Goal: Communication & Community: Ask a question

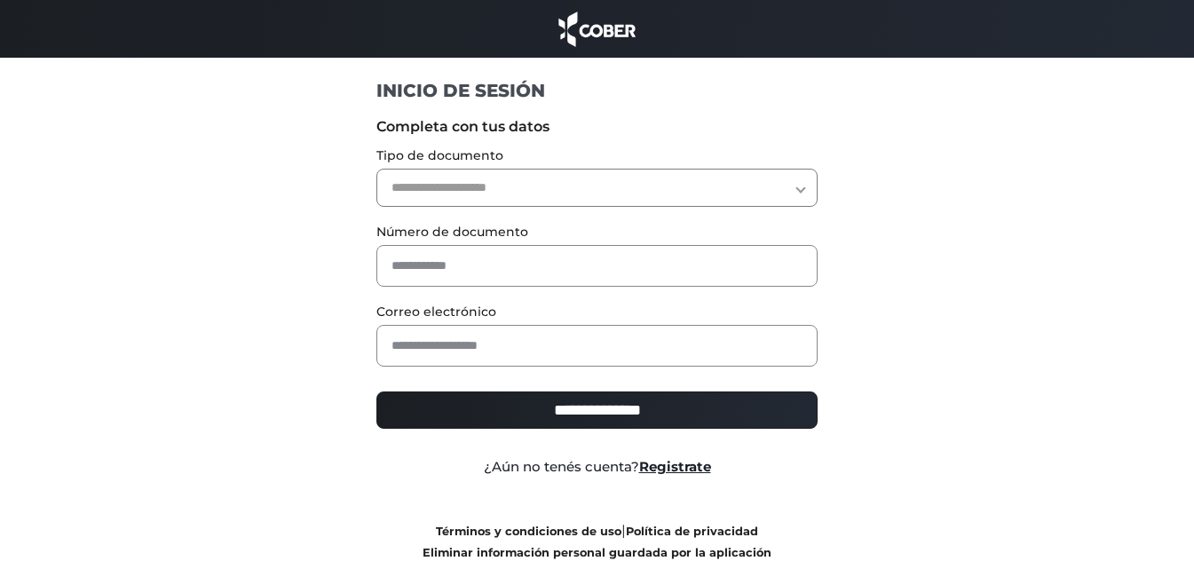
click at [535, 178] on select "**********" at bounding box center [596, 188] width 441 height 38
select select "***"
click at [376, 169] on select "**********" at bounding box center [596, 188] width 441 height 38
click at [493, 181] on select "**********" at bounding box center [596, 188] width 441 height 38
select select "***"
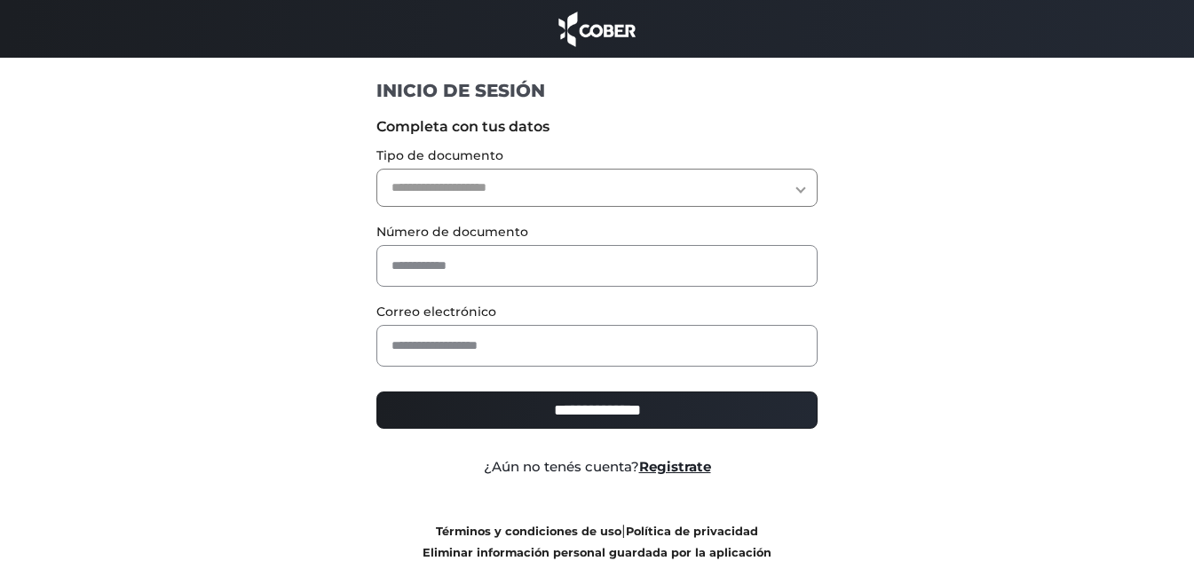
click at [376, 169] on select "**********" at bounding box center [596, 188] width 441 height 38
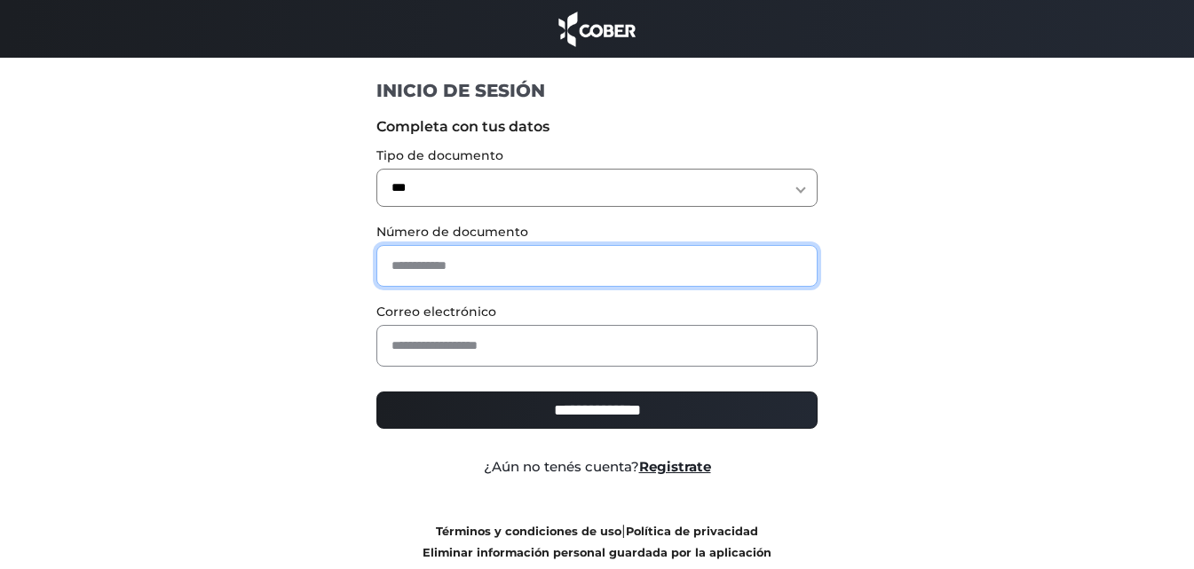
click at [448, 263] on input "text" at bounding box center [596, 266] width 441 height 42
type input "********"
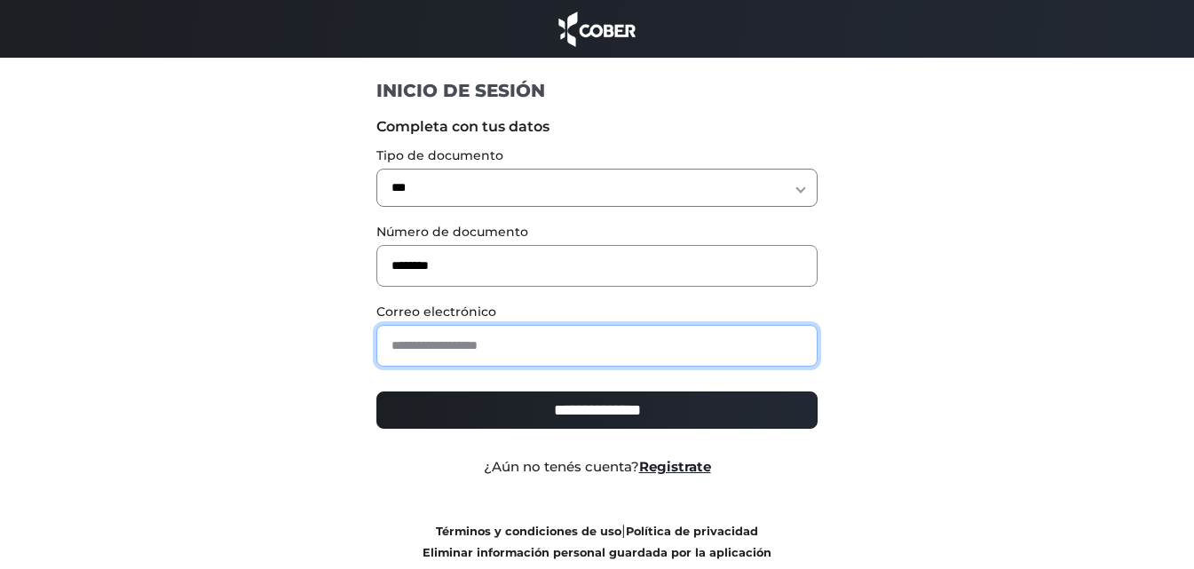
drag, startPoint x: 478, startPoint y: 335, endPoint x: 490, endPoint y: 335, distance: 12.4
click at [479, 335] on input "email" at bounding box center [596, 346] width 441 height 42
type input "**********"
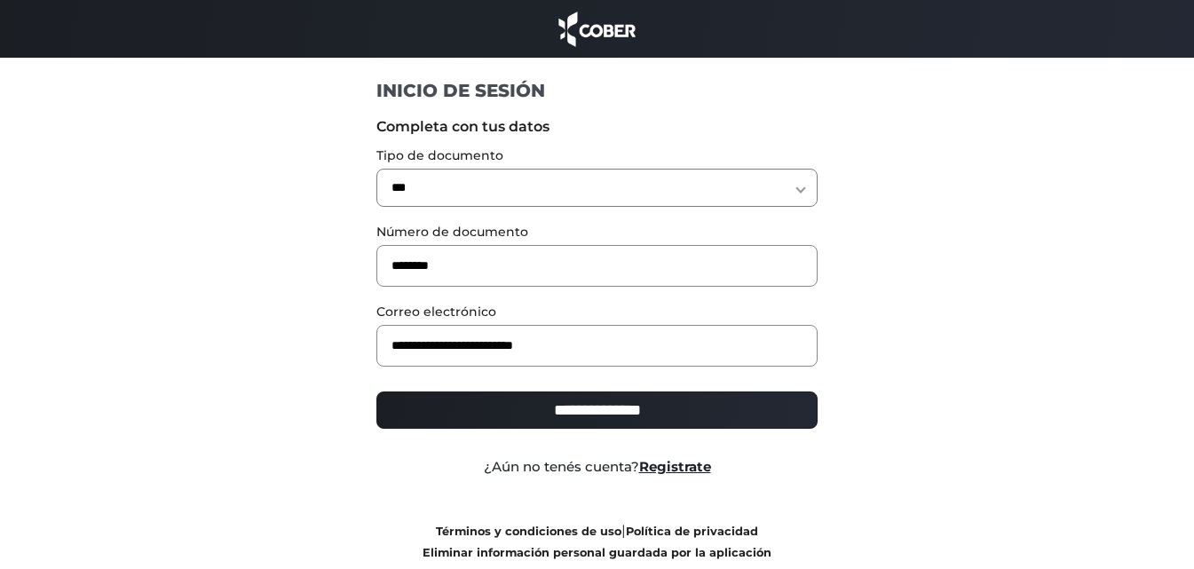
click at [584, 408] on input "**********" at bounding box center [596, 410] width 441 height 37
type input "**********"
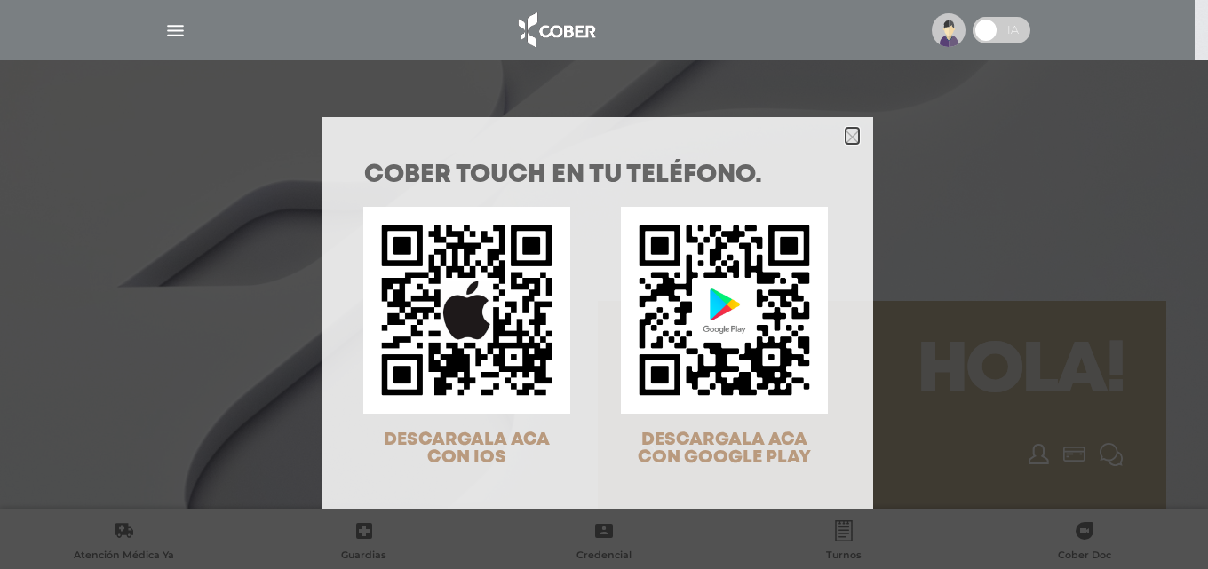
click at [846, 142] on icon "Close" at bounding box center [851, 137] width 13 height 13
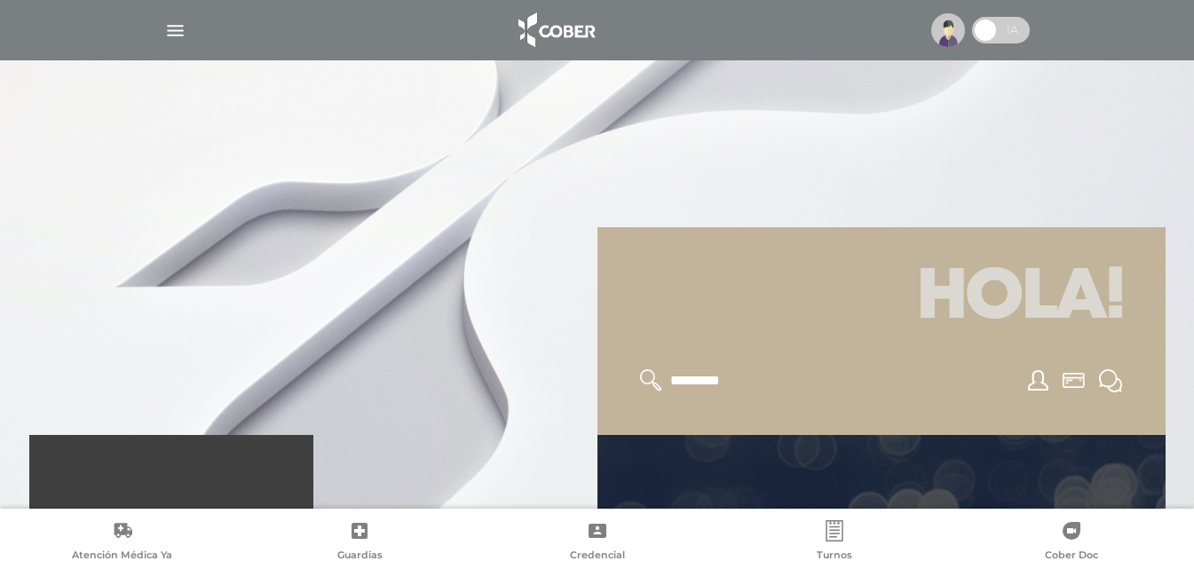
scroll to position [66, 0]
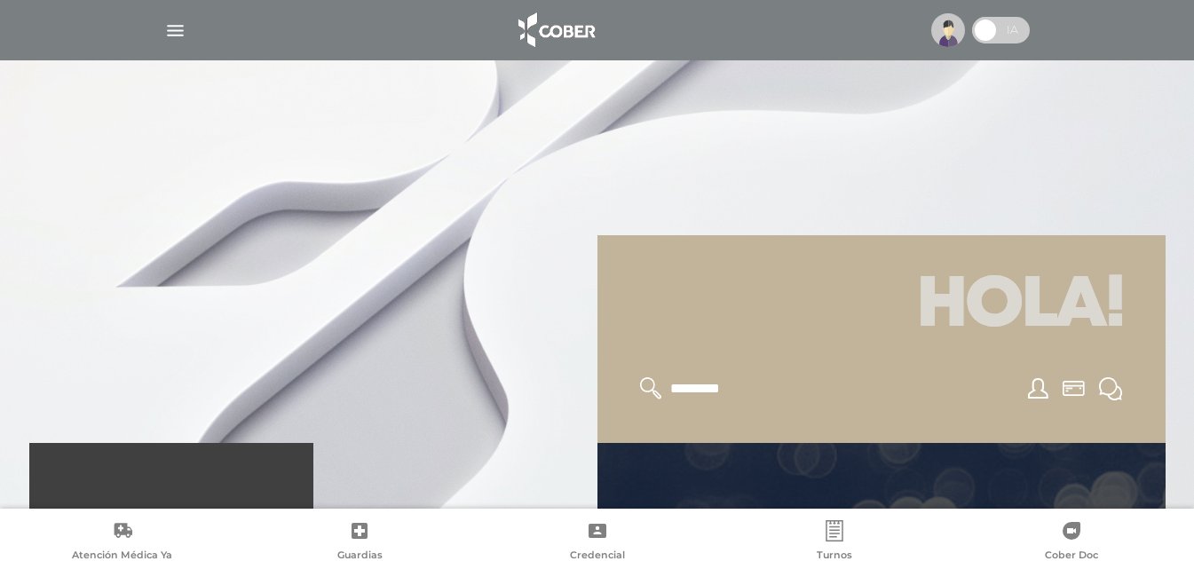
drag, startPoint x: 1042, startPoint y: 324, endPoint x: 1065, endPoint y: 346, distance: 31.4
click at [1043, 324] on h1 "Hola!" at bounding box center [882, 306] width 526 height 99
click at [1110, 395] on icon at bounding box center [1110, 388] width 23 height 23
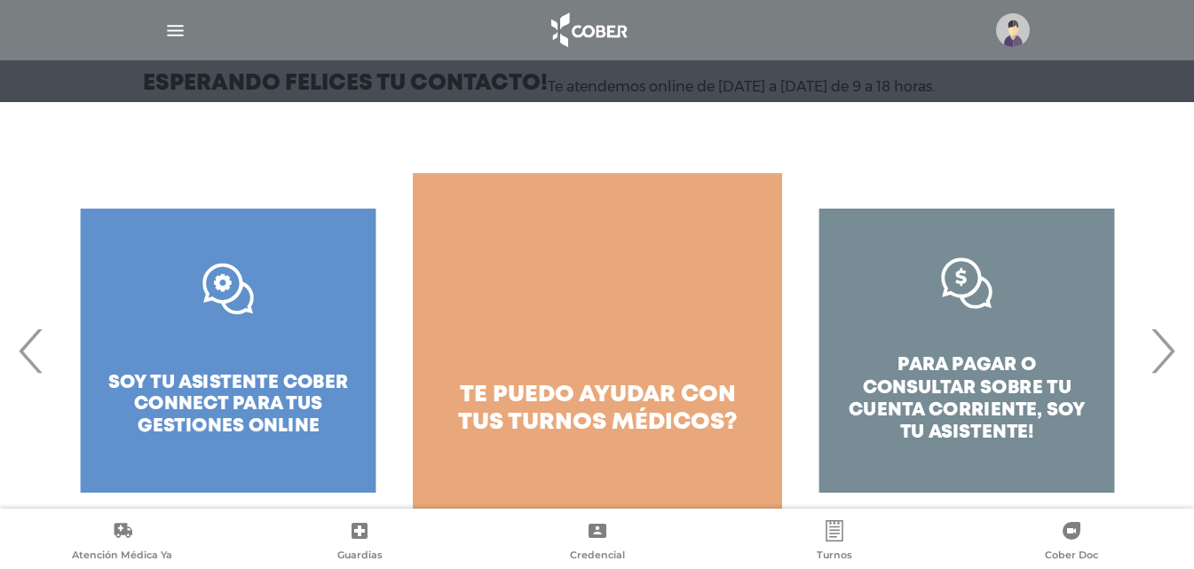
scroll to position [227, 0]
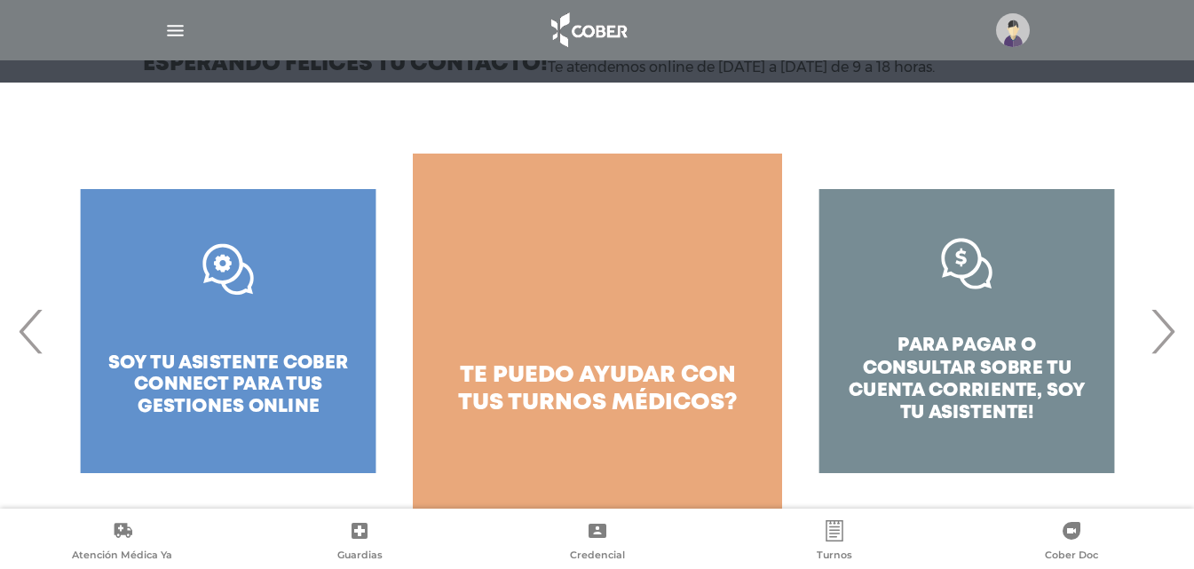
click at [1170, 337] on span "›" at bounding box center [1162, 331] width 35 height 96
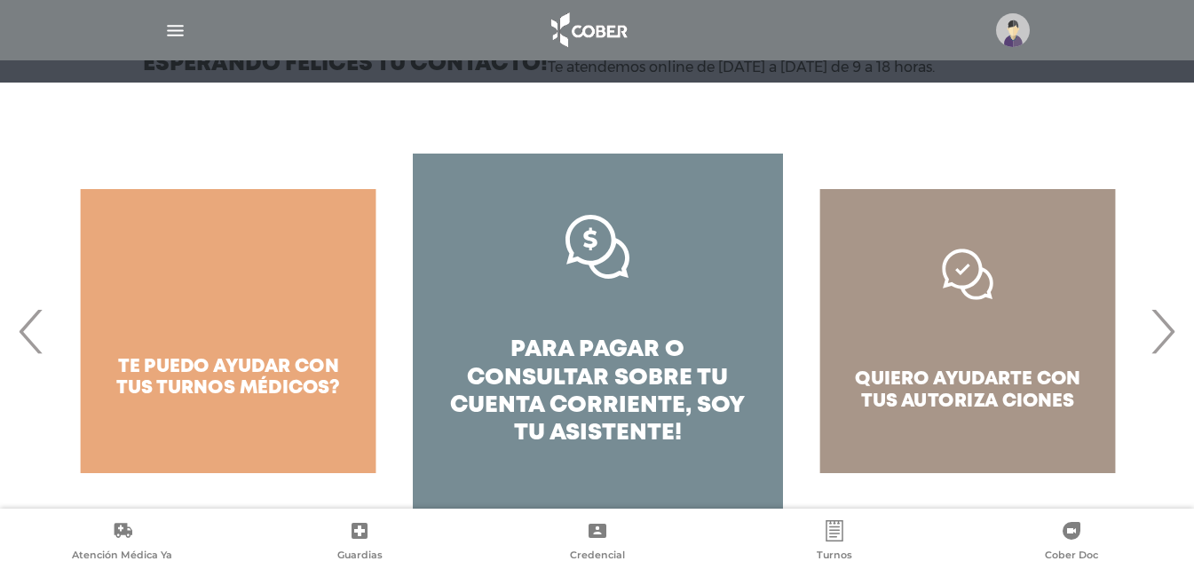
click at [1168, 337] on span "›" at bounding box center [1162, 331] width 35 height 96
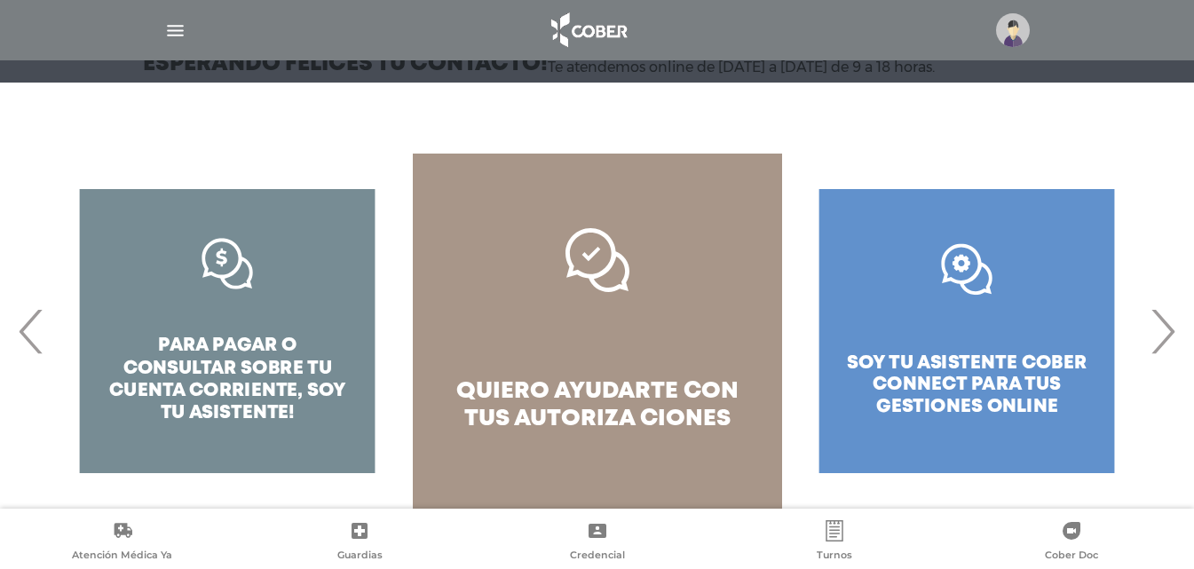
click at [578, 399] on span "quiero ayudarte con tus" at bounding box center [597, 405] width 282 height 49
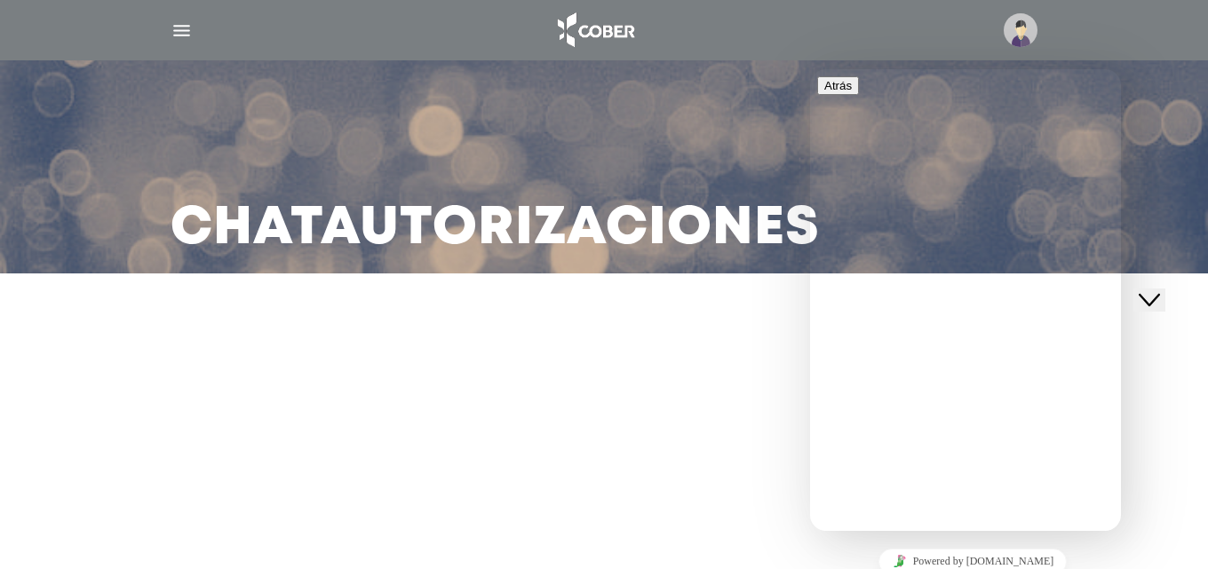
drag, startPoint x: 1115, startPoint y: 316, endPoint x: 1116, endPoint y: 363, distance: 47.1
type input "**********"
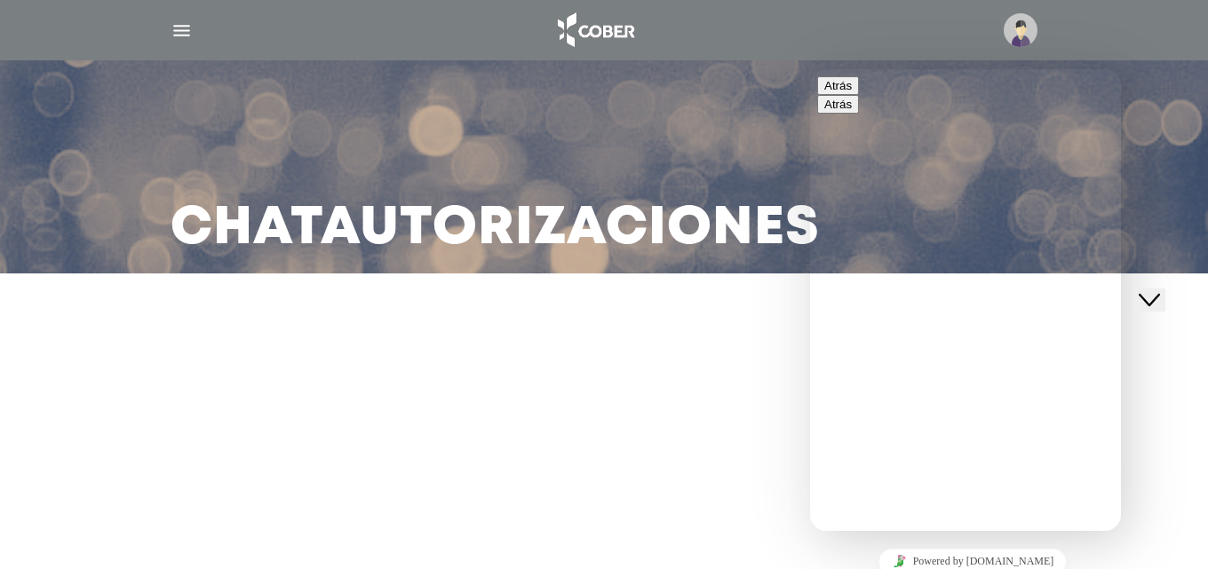
scroll to position [266, 0]
drag, startPoint x: 1116, startPoint y: 362, endPoint x: 1113, endPoint y: 388, distance: 26.0
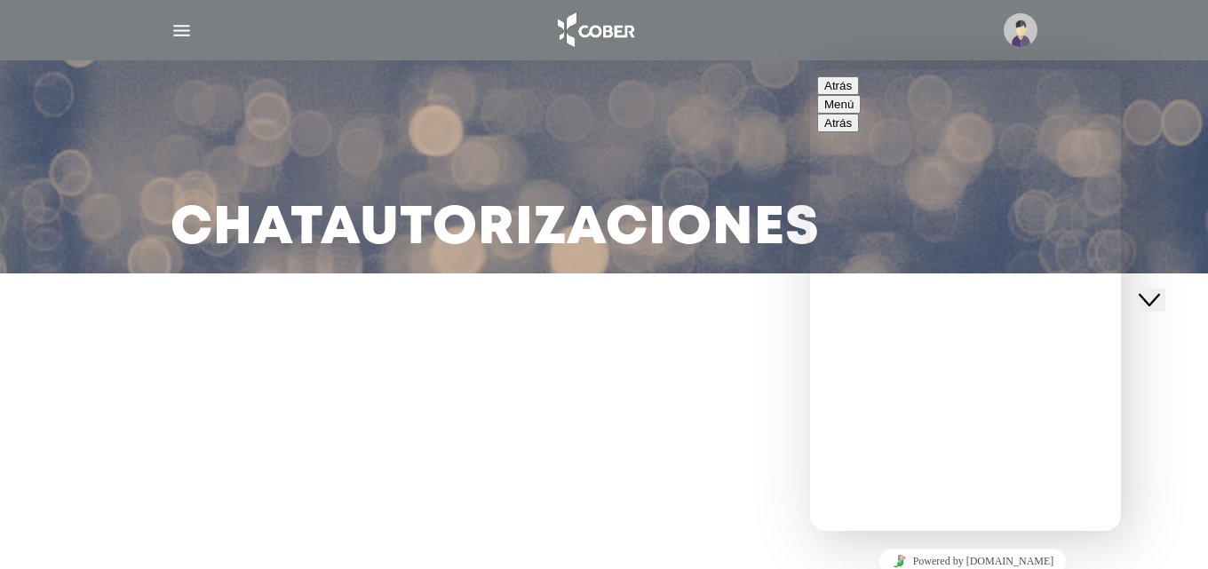
scroll to position [0, 0]
type textarea "****"
click at [860, 109] on button "Menú" at bounding box center [839, 118] width 44 height 19
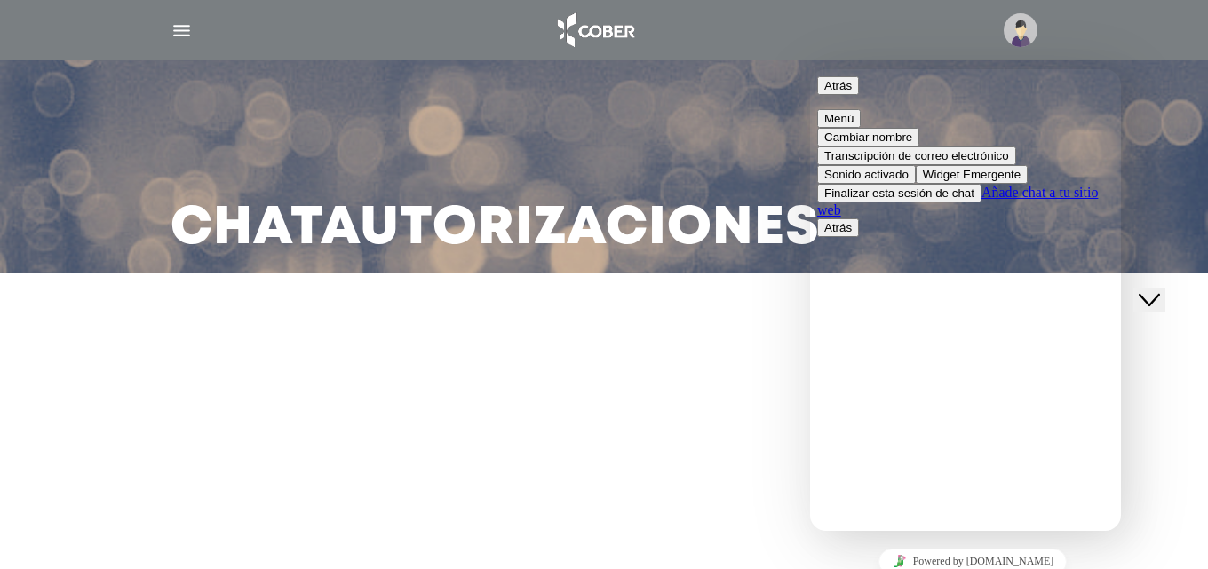
click at [726, 136] on div "Chat Autorizaciones" at bounding box center [603, 166] width 909 height 213
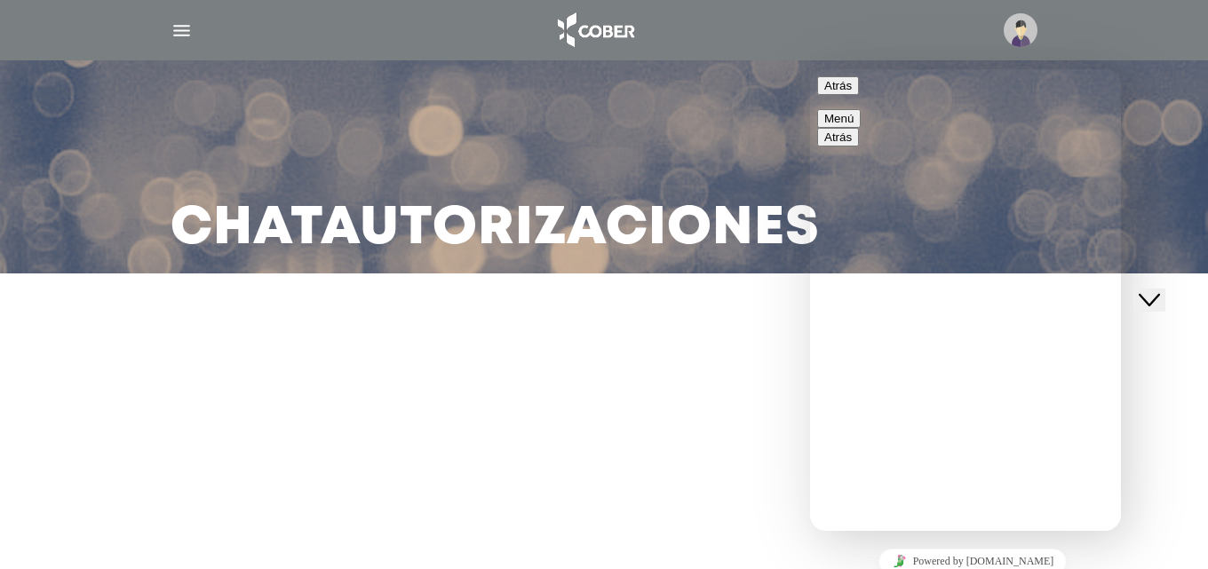
click at [831, 95] on button "Atrás" at bounding box center [838, 85] width 42 height 19
click at [1160, 289] on icon "Close Chat This icon closes the chat window." at bounding box center [1148, 299] width 21 height 21
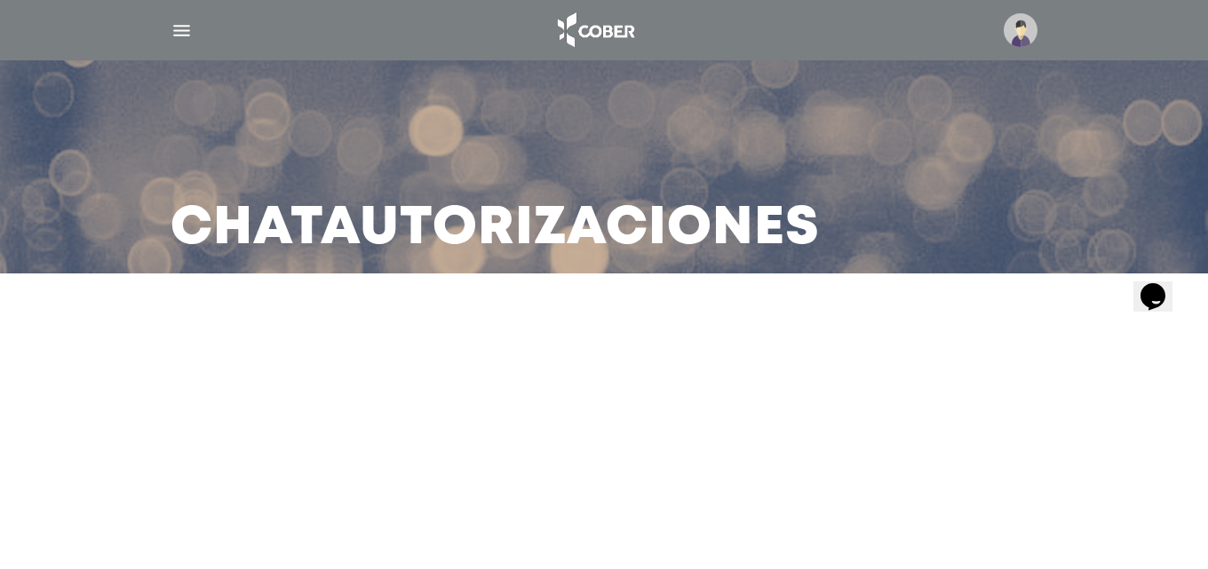
click at [178, 33] on img "button" at bounding box center [181, 31] width 22 height 22
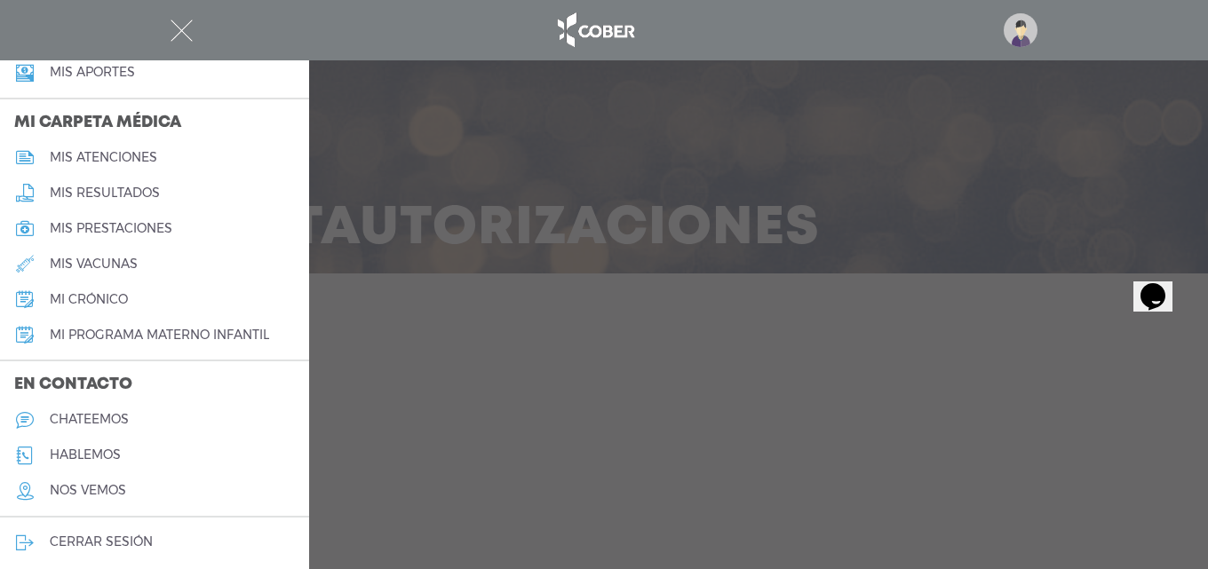
scroll to position [801, 0]
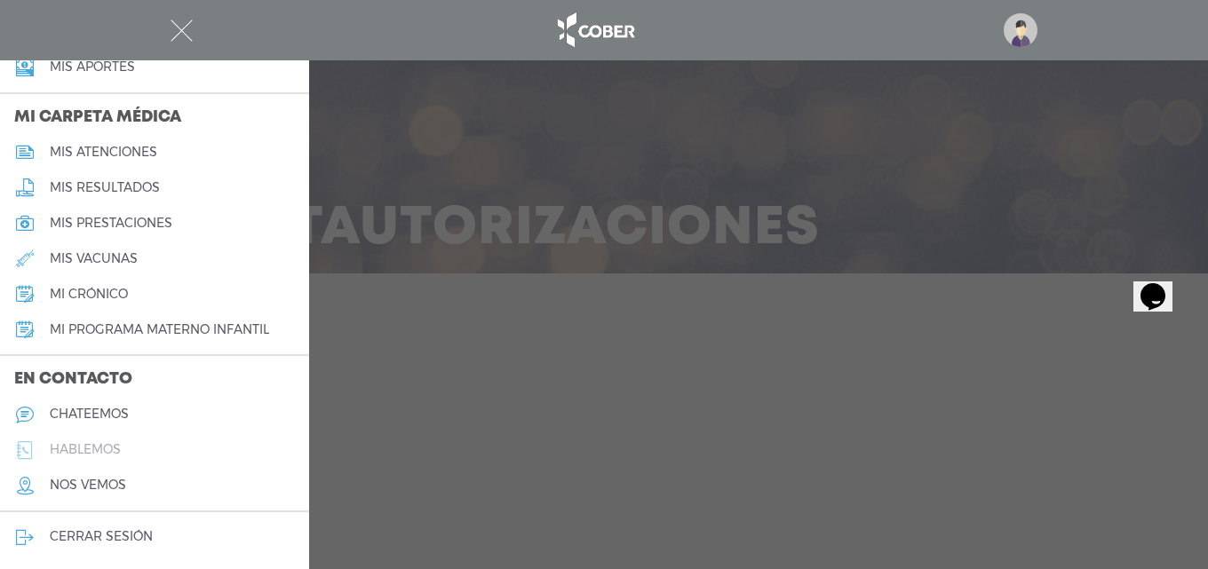
click at [101, 452] on h5 "hablemos" at bounding box center [85, 449] width 71 height 15
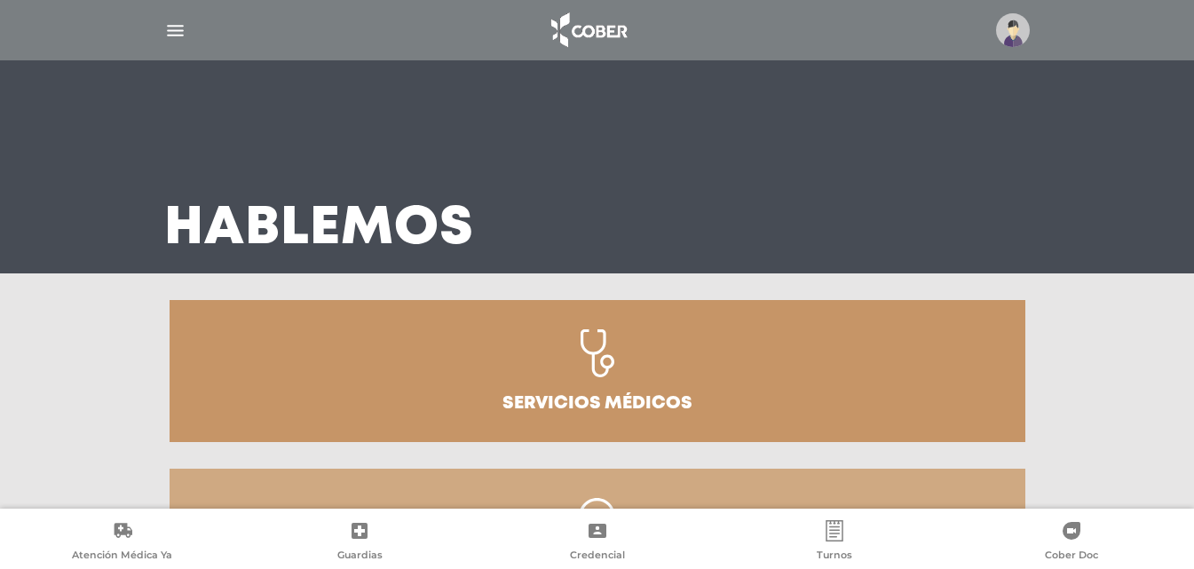
click at [176, 30] on img "button" at bounding box center [175, 31] width 22 height 22
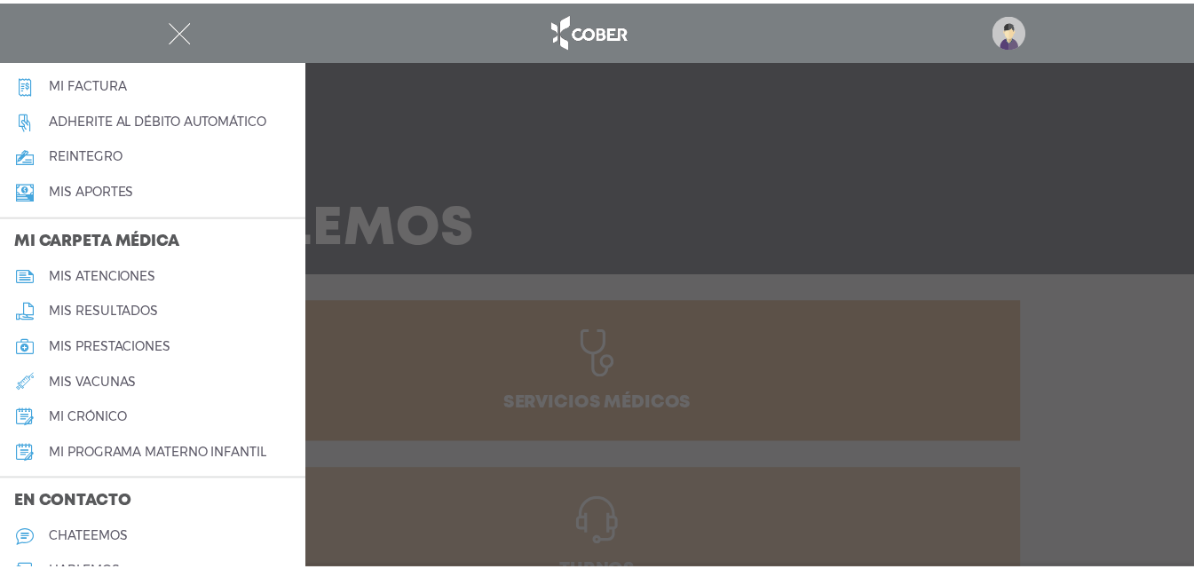
scroll to position [801, 0]
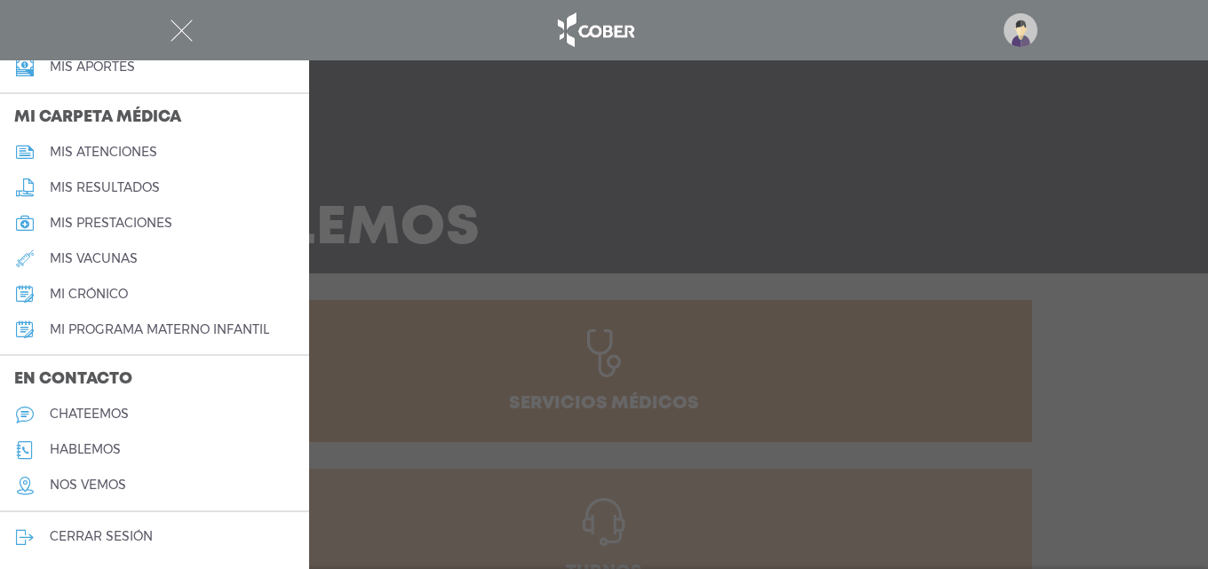
click at [110, 418] on h5 "chateemos" at bounding box center [89, 414] width 79 height 15
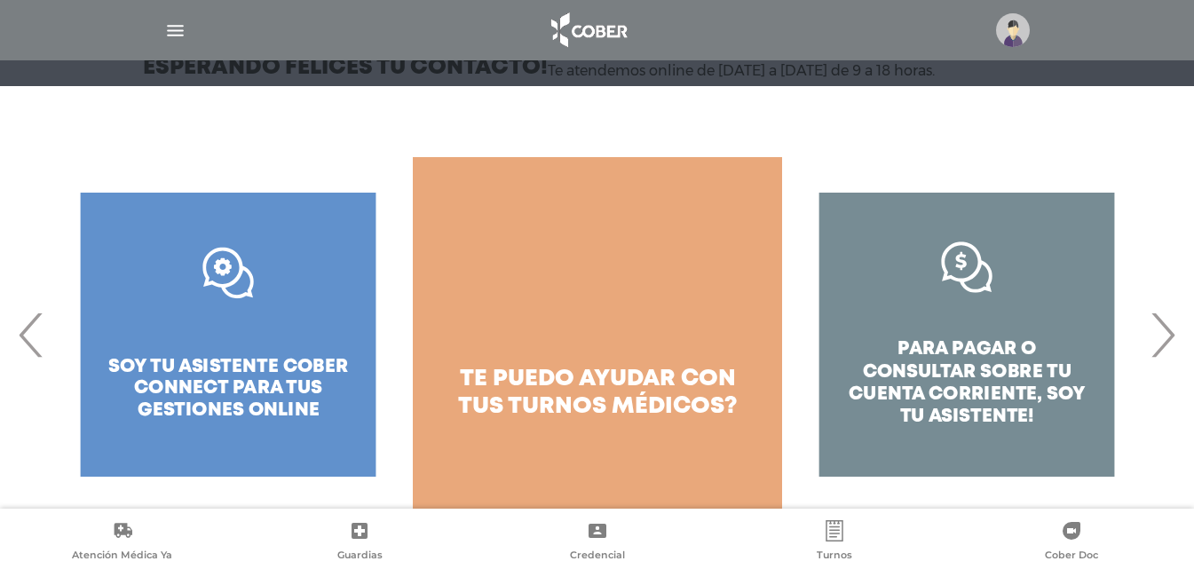
scroll to position [227, 0]
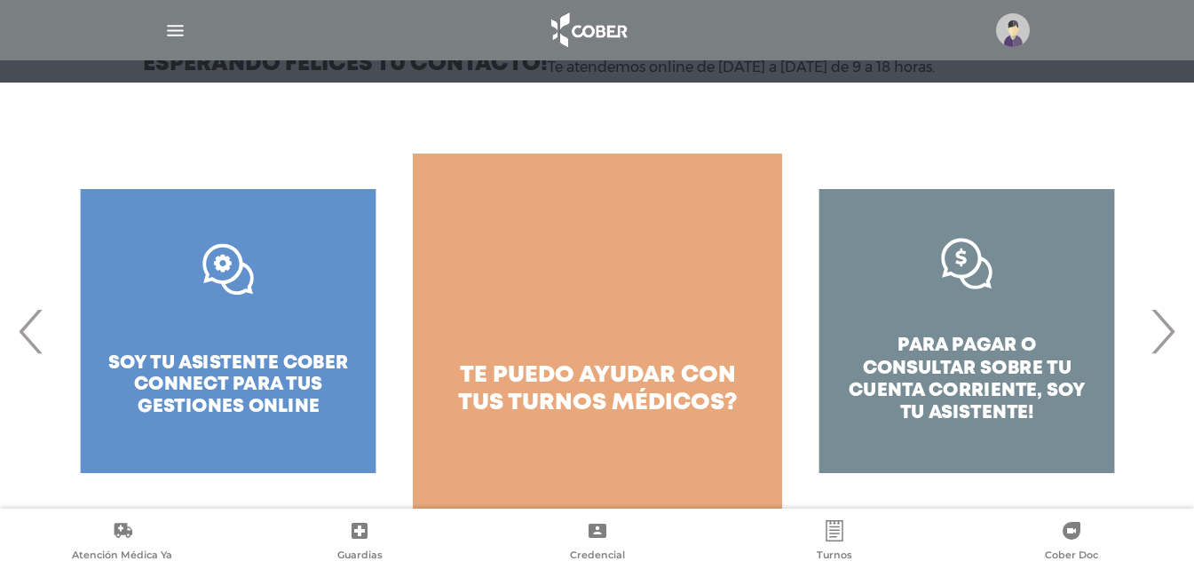
click at [1161, 336] on span "›" at bounding box center [1162, 331] width 35 height 96
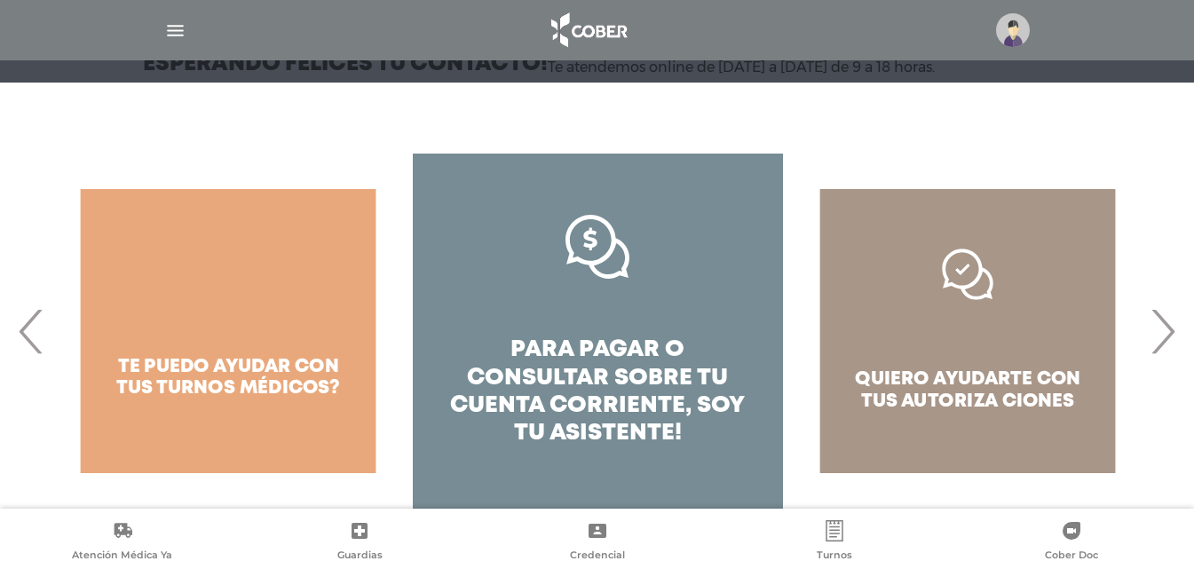
click at [1151, 336] on div "quiero ayudarte con tus autoriza ciones" at bounding box center [967, 331] width 369 height 355
click at [1168, 334] on span "›" at bounding box center [1162, 331] width 35 height 96
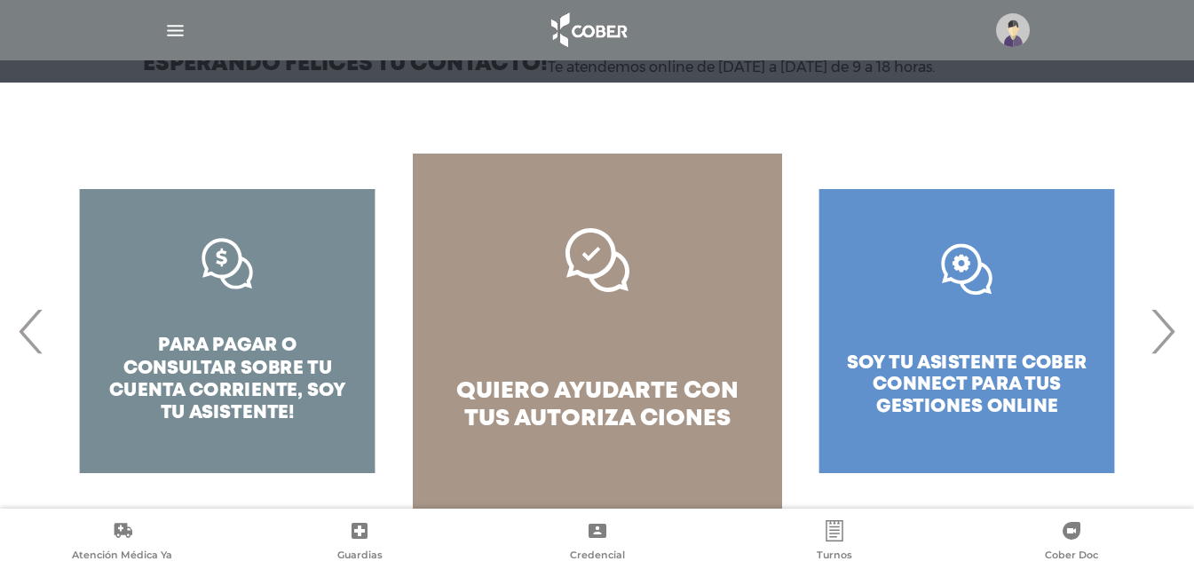
click at [1162, 341] on span "›" at bounding box center [1162, 331] width 35 height 96
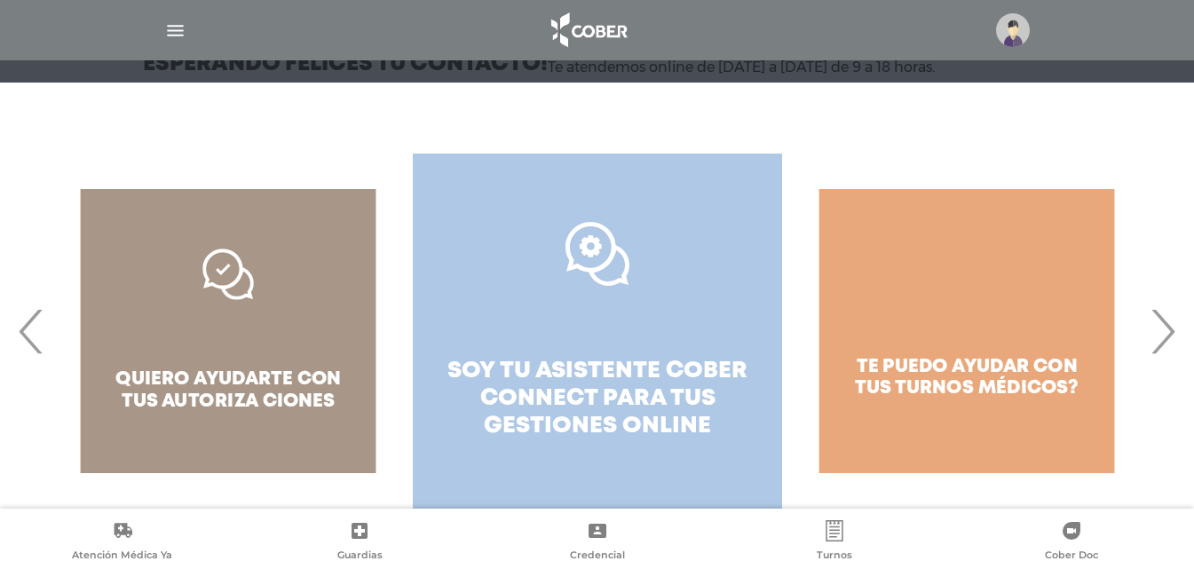
click at [564, 360] on span "soy tu asistente cober connect para tus" at bounding box center [598, 384] width 300 height 49
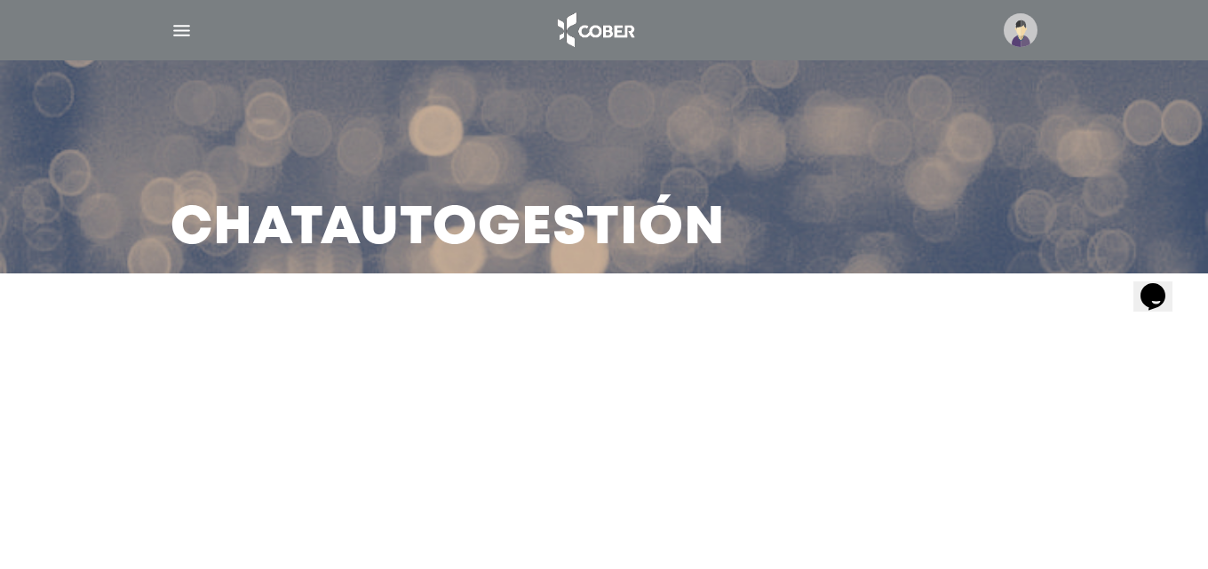
click at [1153, 283] on icon "$i18n('chat', 'chat_widget')" at bounding box center [1152, 295] width 25 height 27
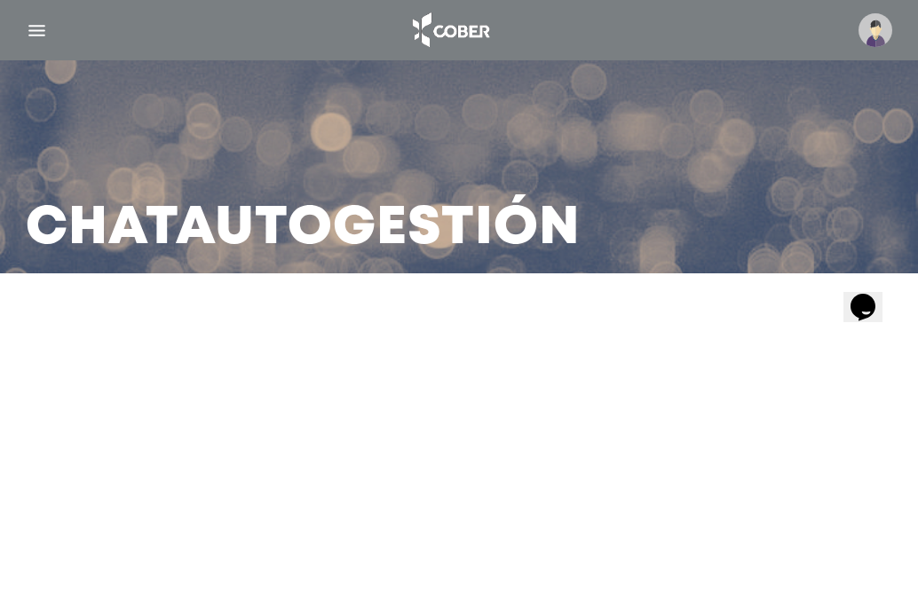
click at [871, 294] on icon "$i18n('chat', 'chat_widget')" at bounding box center [863, 307] width 25 height 27
drag, startPoint x: 872, startPoint y: 293, endPoint x: 1754, endPoint y: 574, distance: 925.3
click at [872, 294] on icon "$i18n('chat', 'chat_widget')" at bounding box center [863, 307] width 25 height 27
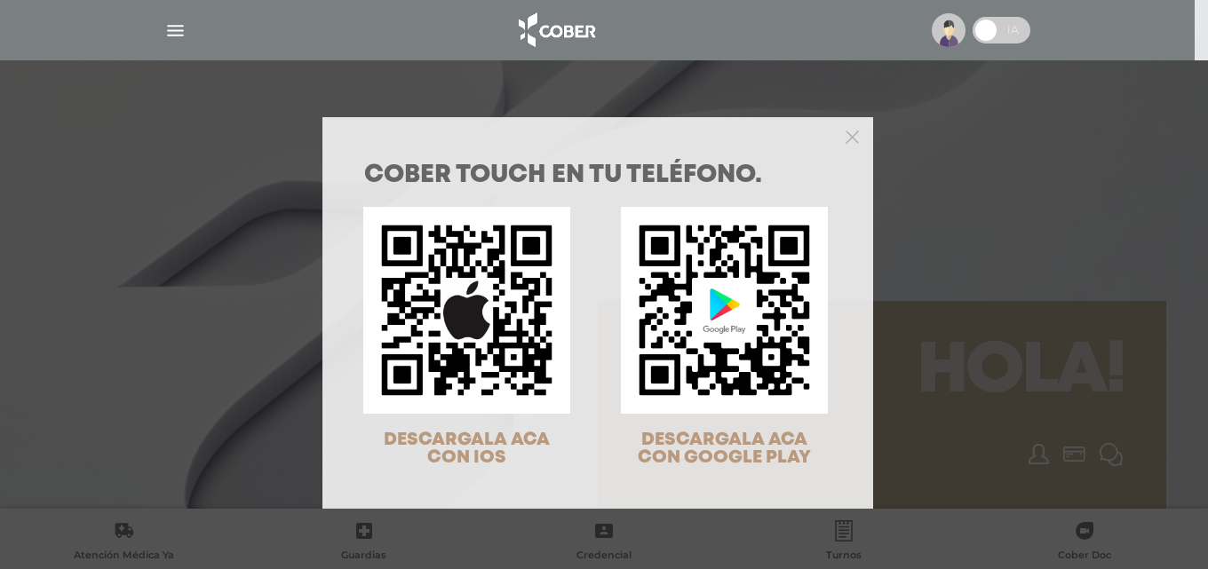
drag, startPoint x: 828, startPoint y: 127, endPoint x: 839, endPoint y: 136, distance: 13.9
click at [832, 130] on div at bounding box center [597, 135] width 551 height 36
click at [845, 139] on polygon "Close" at bounding box center [851, 137] width 13 height 13
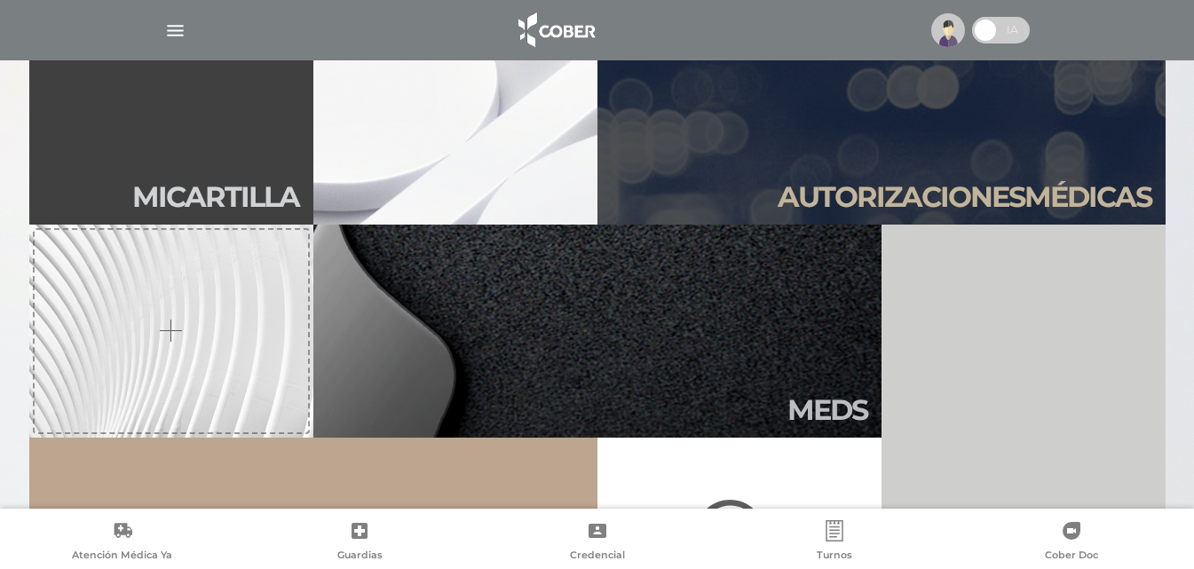
scroll to position [444, 0]
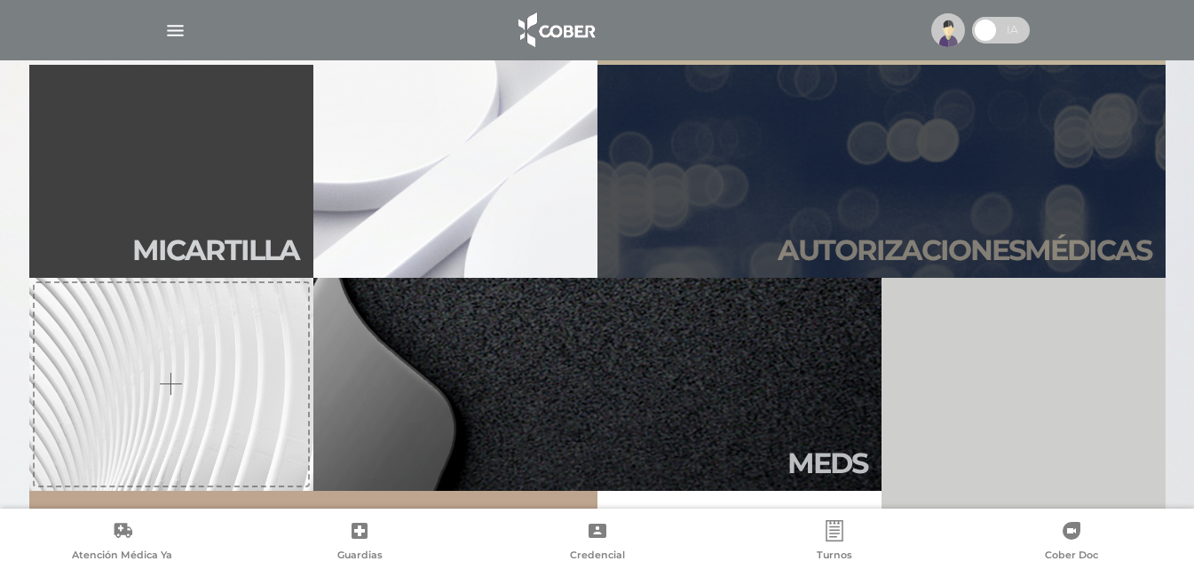
click at [972, 178] on link "Autori zaciones médicas" at bounding box center [882, 171] width 568 height 213
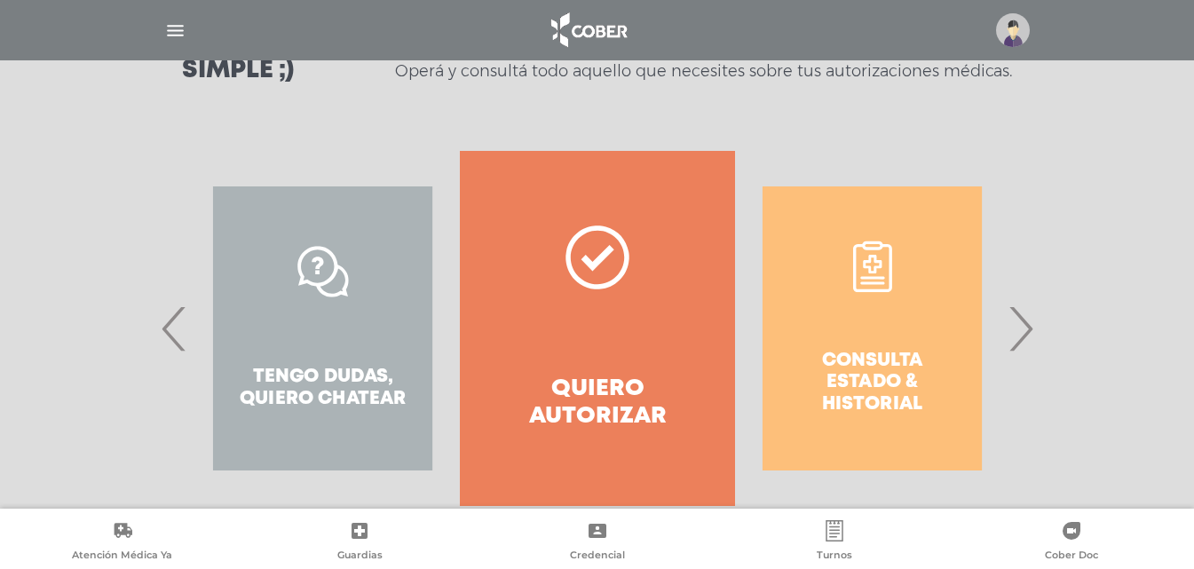
scroll to position [322, 0]
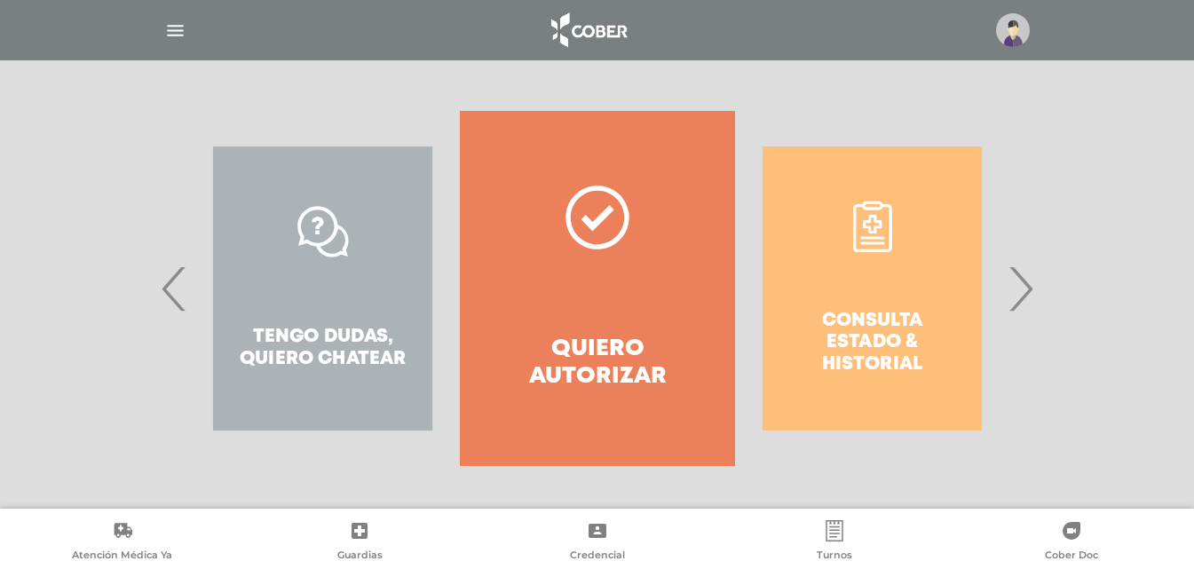
click at [883, 326] on div "Consulta estado & historial" at bounding box center [872, 288] width 274 height 355
click at [1027, 295] on span "›" at bounding box center [1020, 289] width 35 height 96
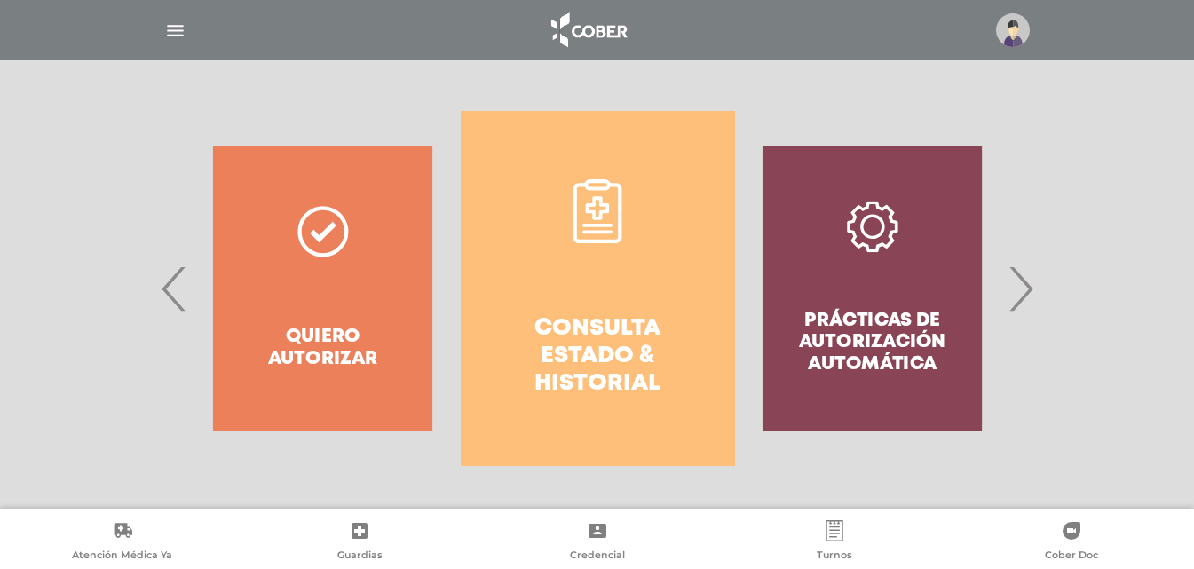
click at [595, 302] on link "Consulta estado & historial" at bounding box center [598, 288] width 274 height 355
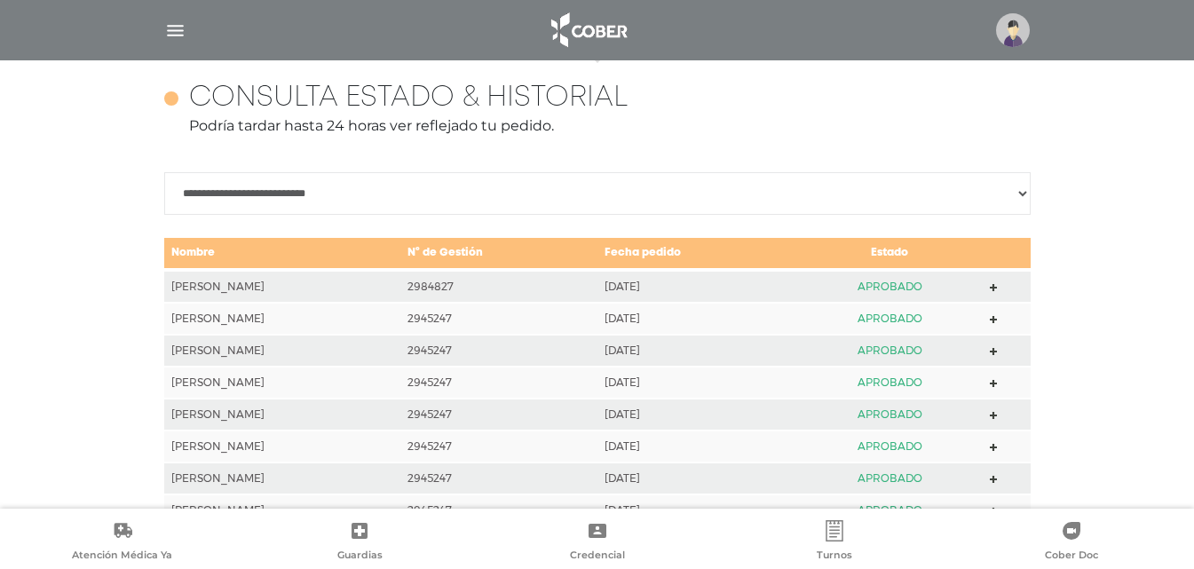
scroll to position [788, 0]
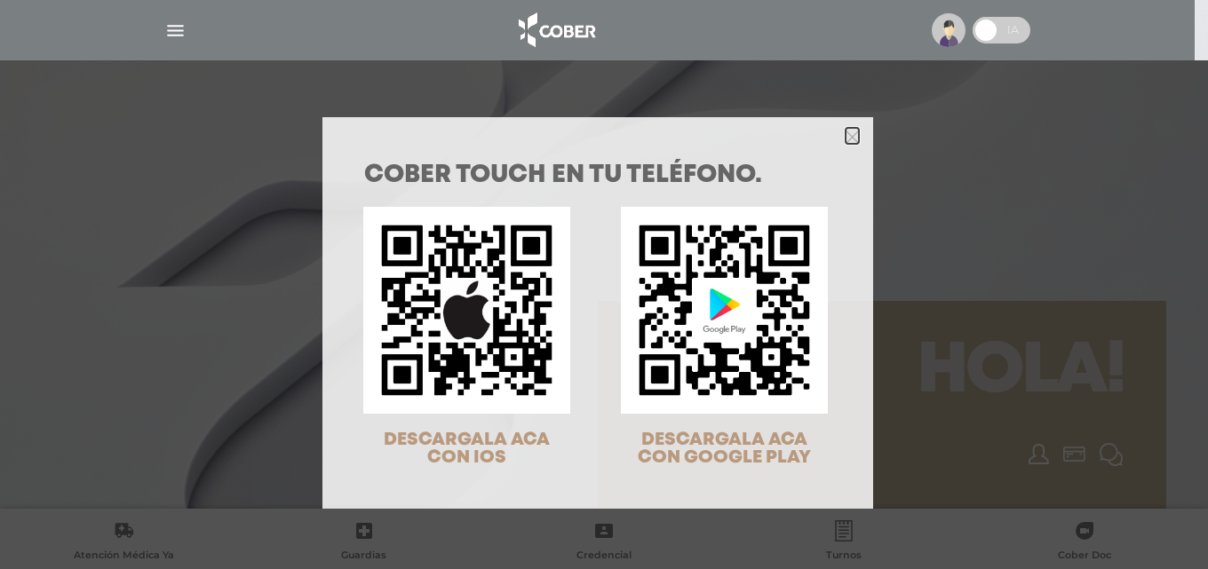
click at [845, 137] on icon "Close" at bounding box center [851, 137] width 13 height 13
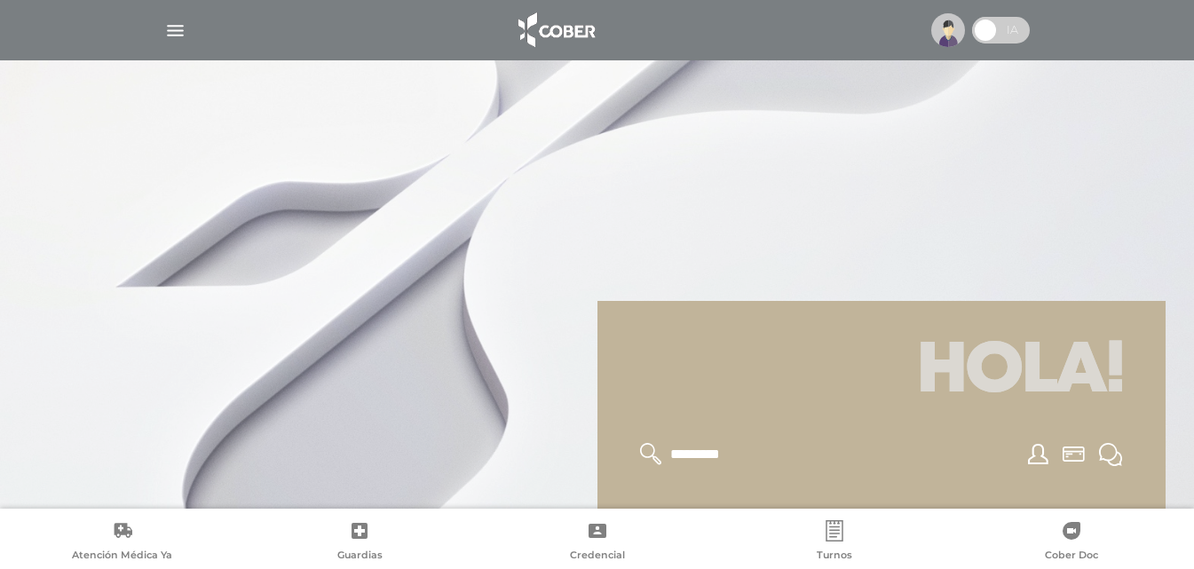
click at [1109, 459] on icon at bounding box center [1110, 454] width 23 height 23
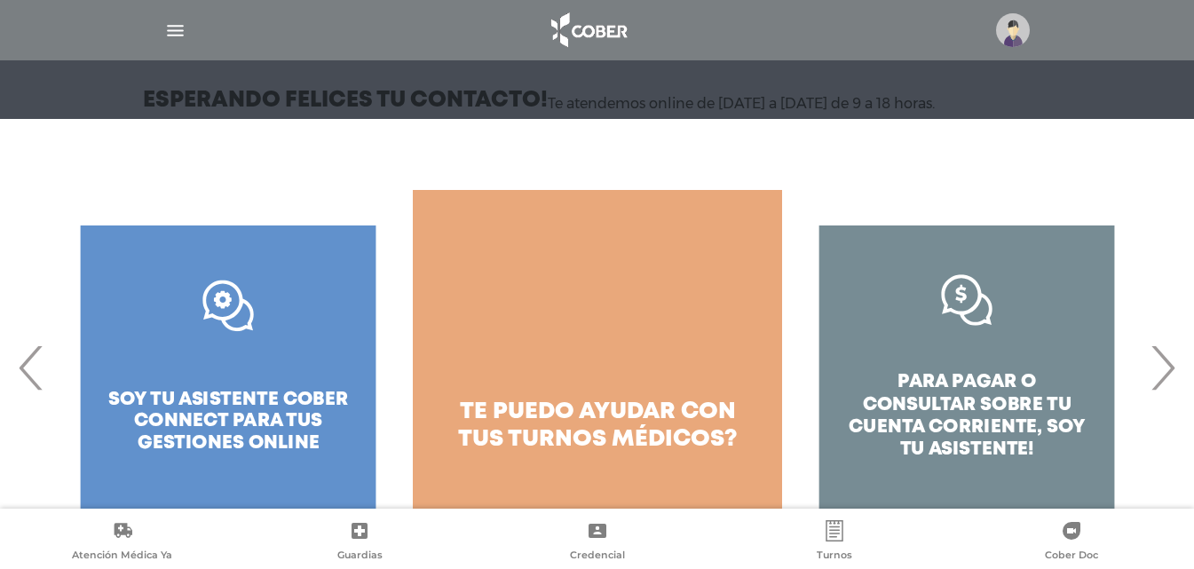
scroll to position [227, 0]
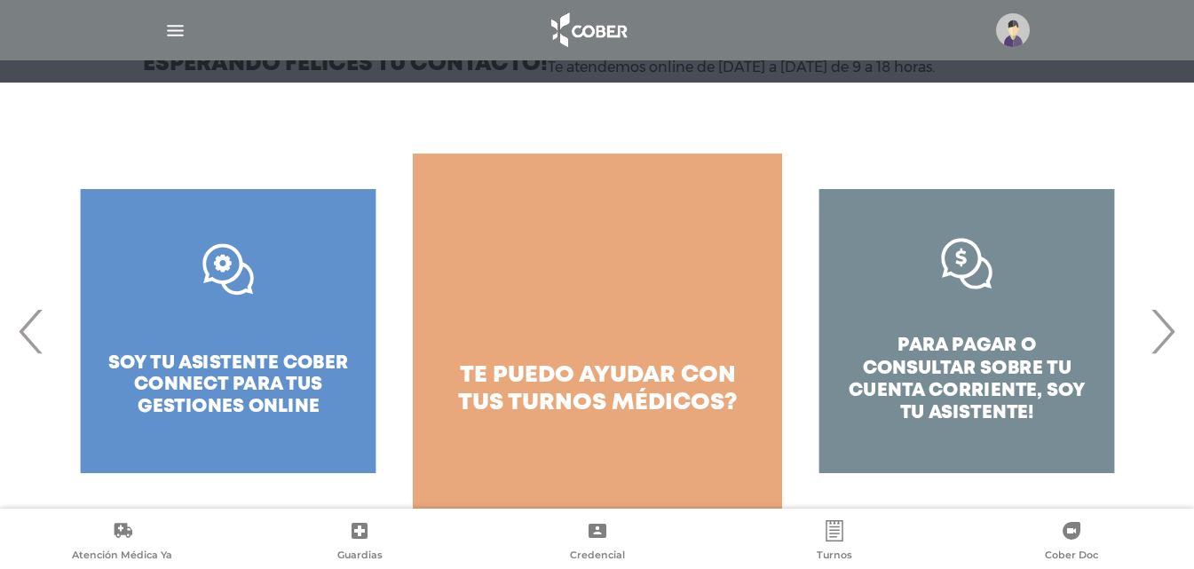
click at [1165, 343] on span "›" at bounding box center [1162, 331] width 35 height 96
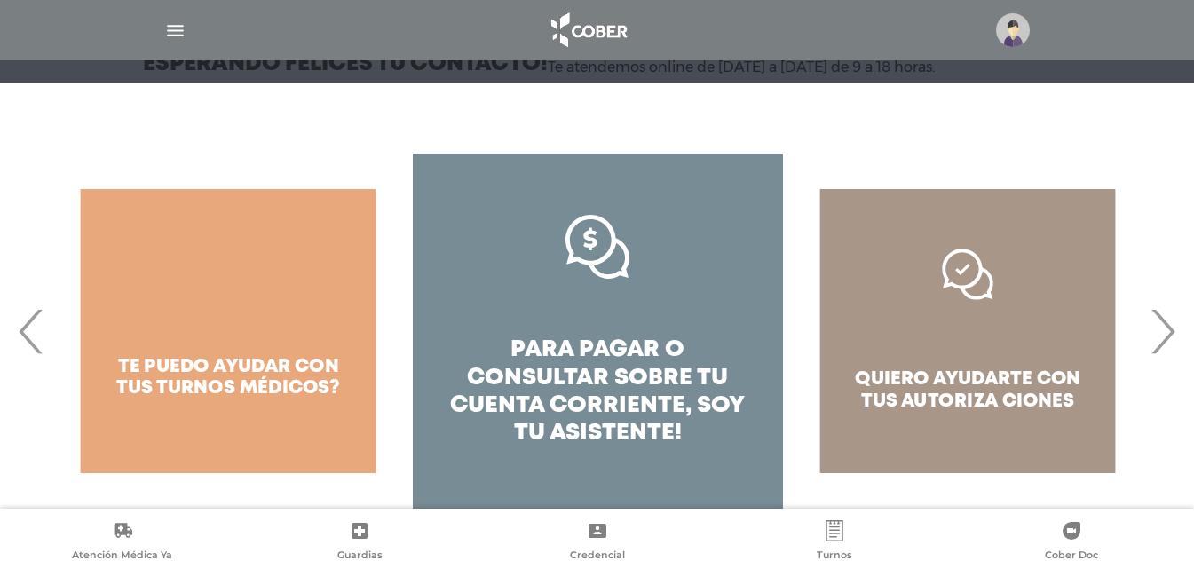
click at [975, 375] on div "quiero ayudarte con tus autoriza ciones" at bounding box center [967, 331] width 369 height 355
click at [1169, 337] on span "›" at bounding box center [1162, 331] width 35 height 96
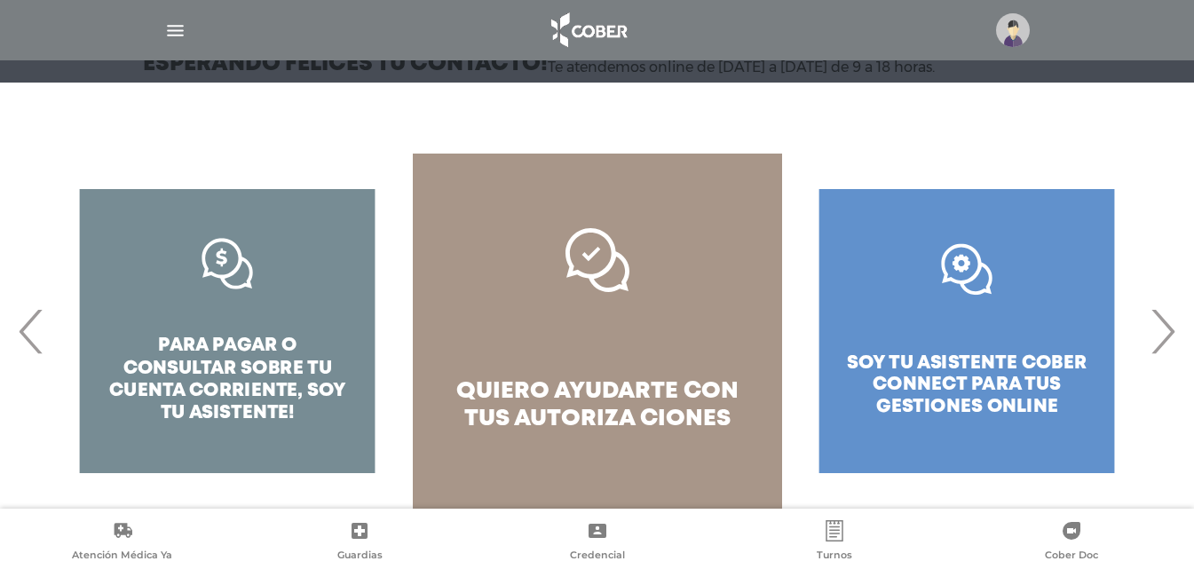
click at [1156, 336] on span "›" at bounding box center [1162, 331] width 35 height 96
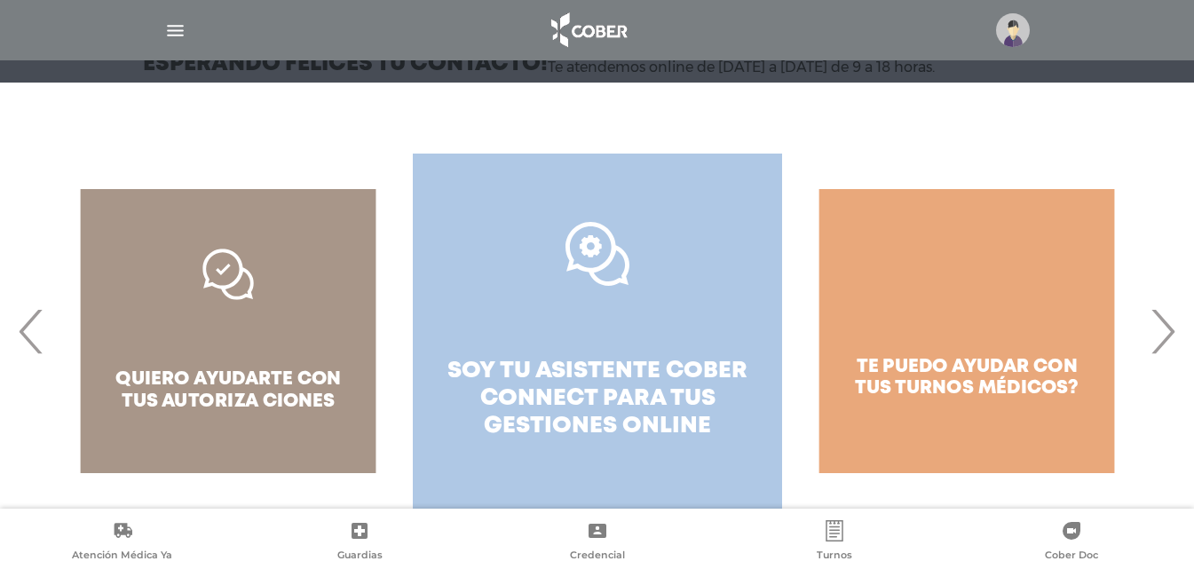
click at [608, 377] on span "soy tu asistente cober connect para tus" at bounding box center [598, 384] width 300 height 49
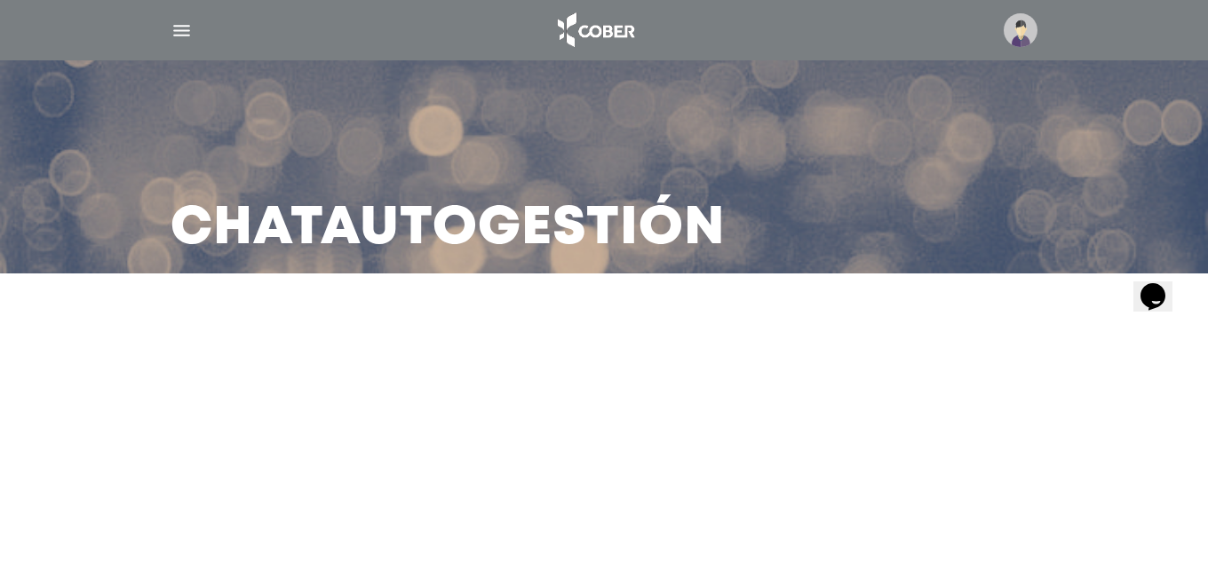
click at [1161, 288] on icon "$i18n('chat', 'chat_widget')" at bounding box center [1152, 295] width 25 height 27
click at [1163, 289] on img "$i18n('chat', 'chat_widget')" at bounding box center [1203, 243] width 131 height 131
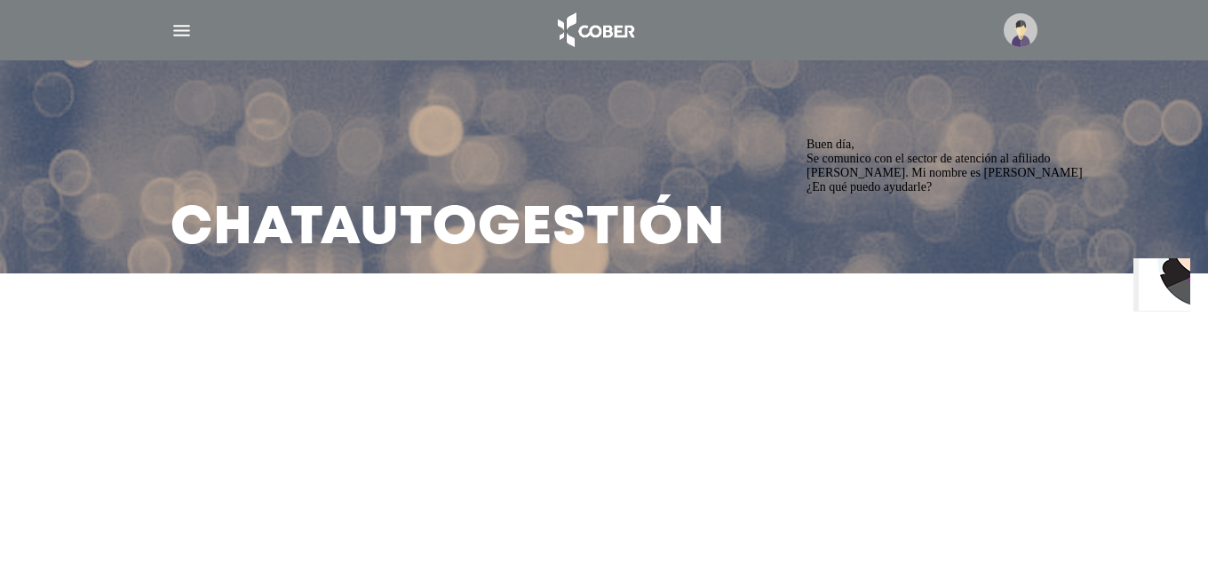
click at [1088, 194] on div "Buen día, Se comunico con el sector de atención al afiliado de Cober. Mi nombre…" at bounding box center [966, 165] width 320 height 57
click at [1170, 291] on img "$i18n('chat', 'chat_widget')" at bounding box center [1203, 243] width 131 height 131
